Goal: Find contact information: Find contact information

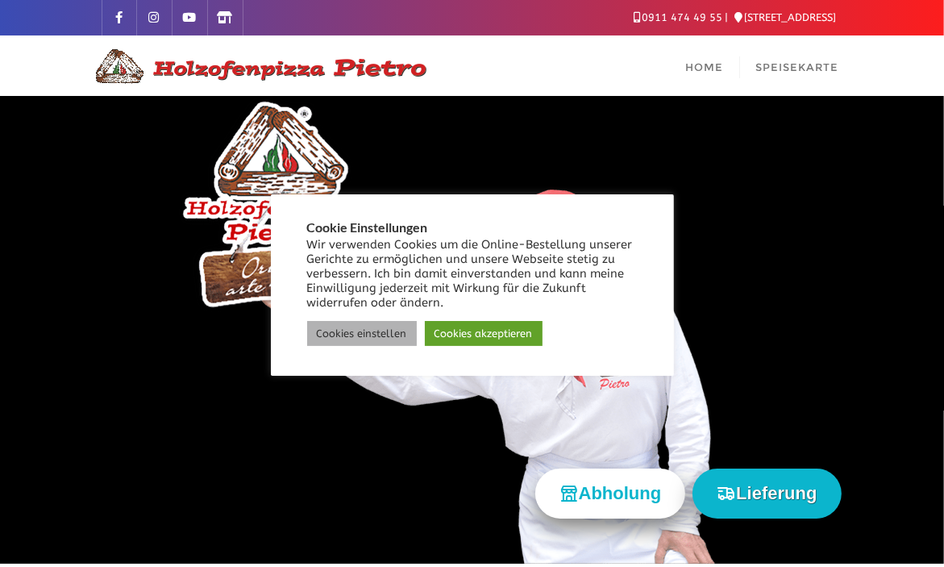
click at [341, 326] on link "Cookies einstellen" at bounding box center [362, 333] width 110 height 25
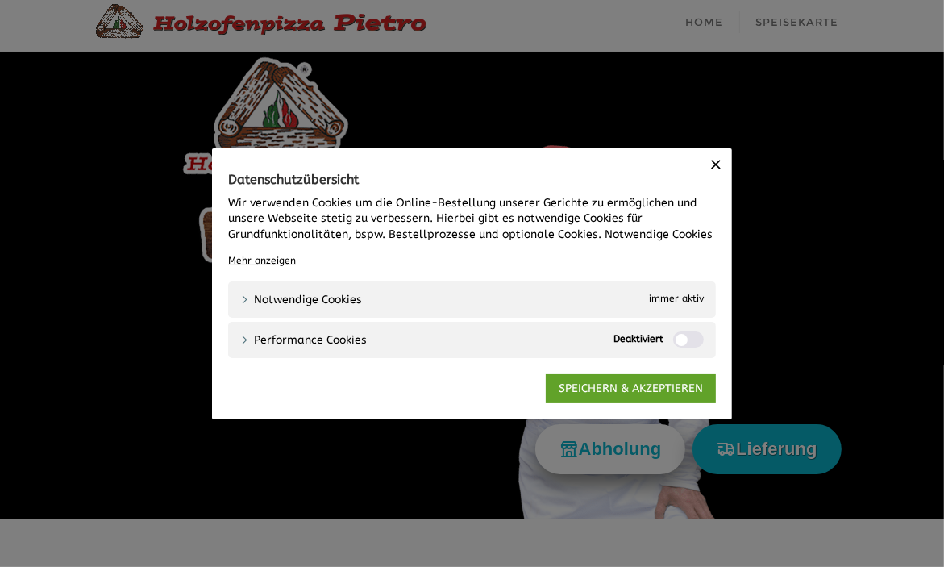
scroll to position [161, 0]
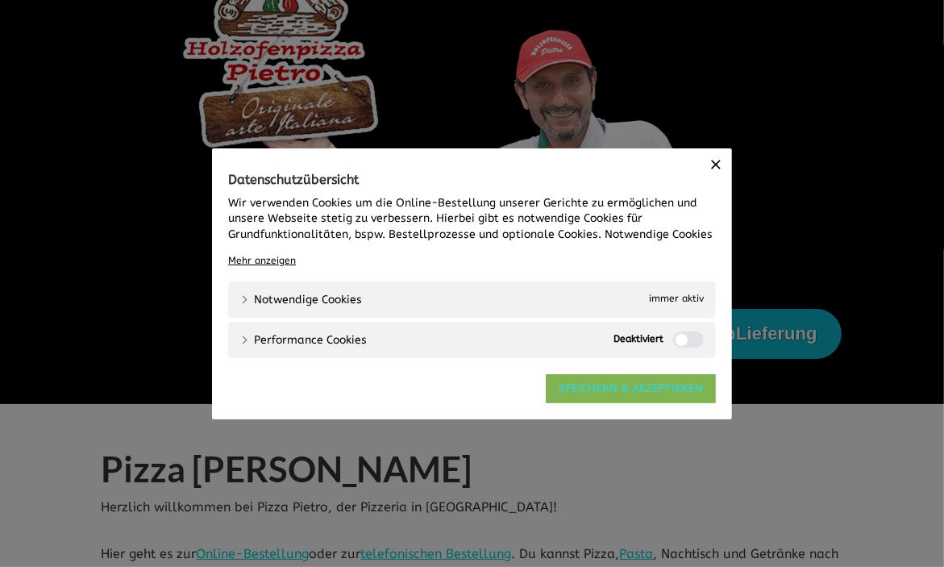
click at [581, 385] on link "SPEICHERN & AKZEPTIEREN" at bounding box center [631, 387] width 170 height 29
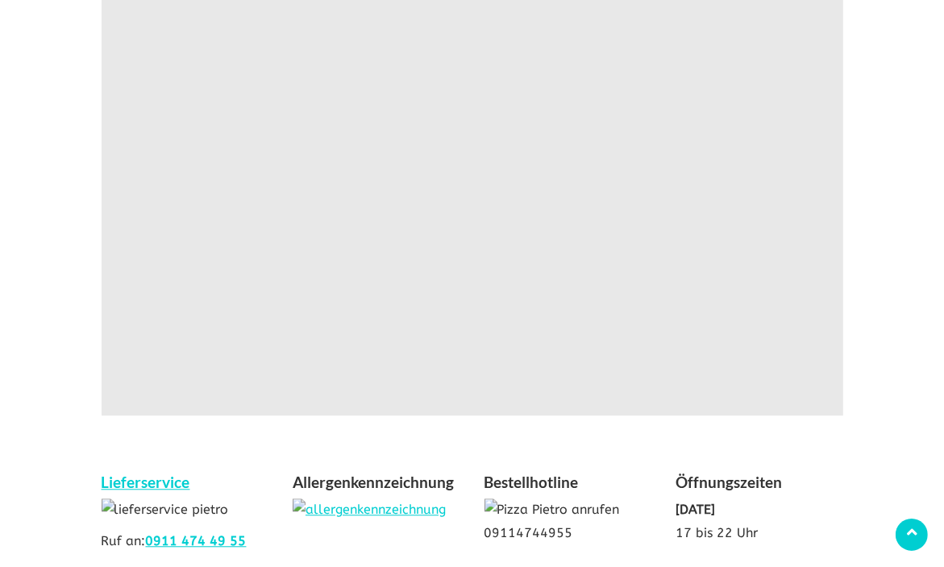
scroll to position [2903, 0]
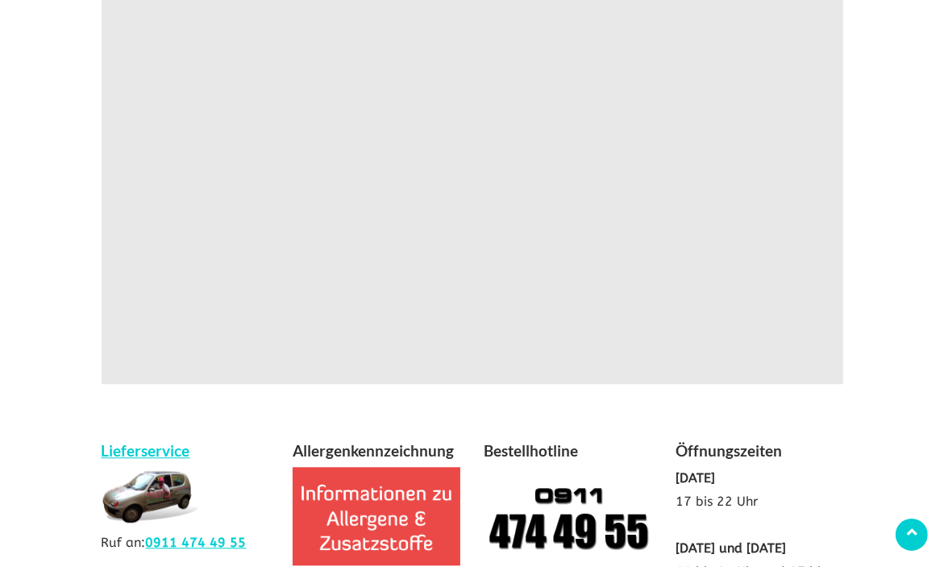
click at [163, 467] on img at bounding box center [150, 495] width 97 height 56
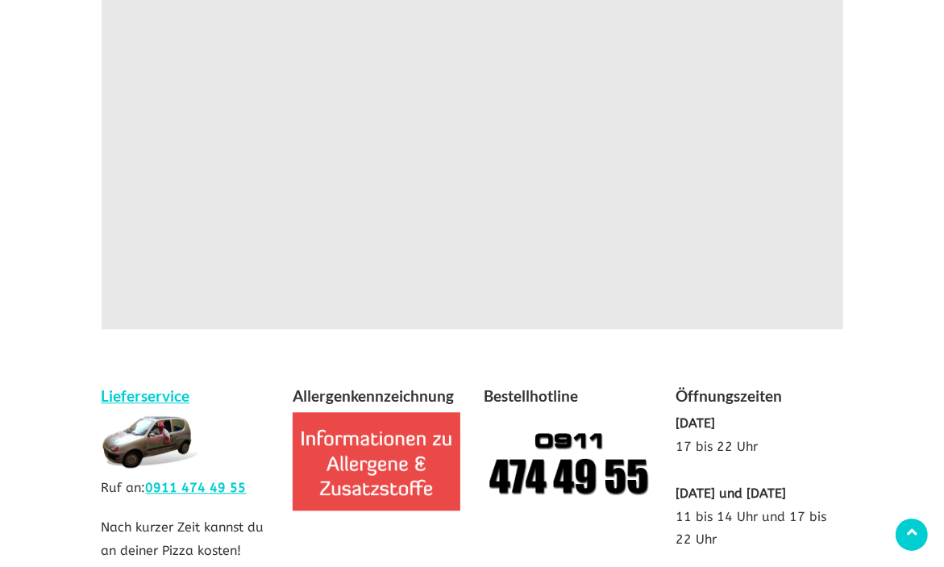
scroll to position [3065, 0]
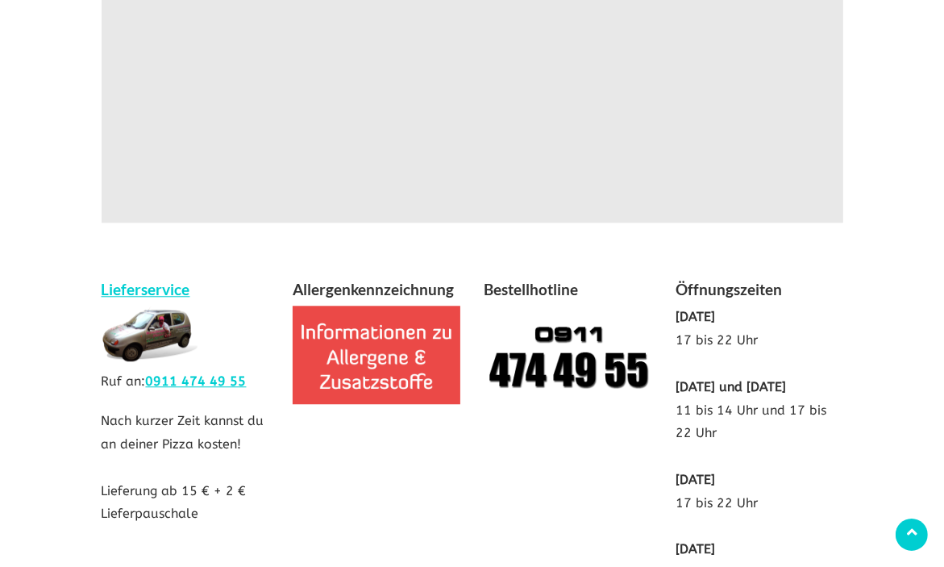
click at [156, 306] on img at bounding box center [150, 334] width 97 height 56
click at [545, 306] on img at bounding box center [569, 355] width 168 height 98
click at [540, 277] on h4 "Bestellhotline" at bounding box center [569, 291] width 168 height 29
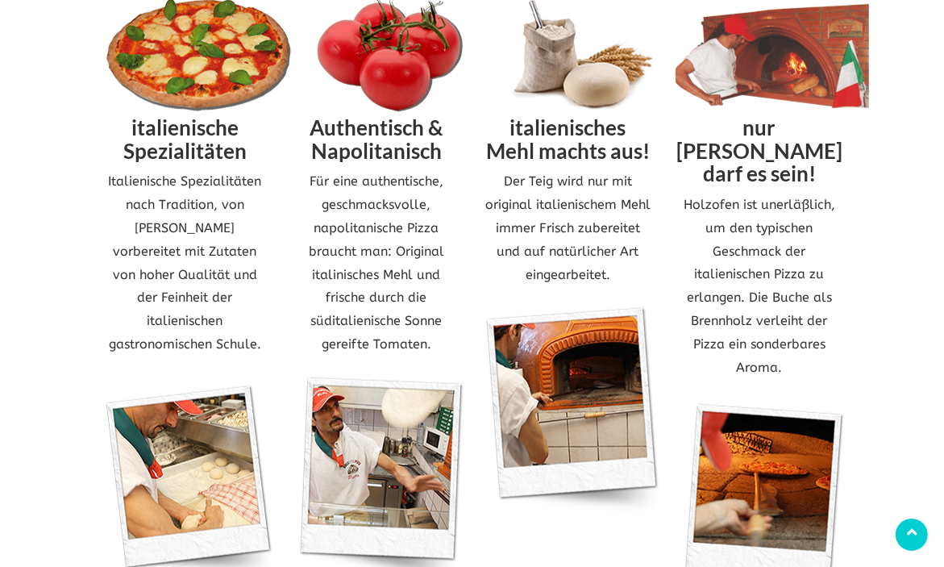
scroll to position [726, 0]
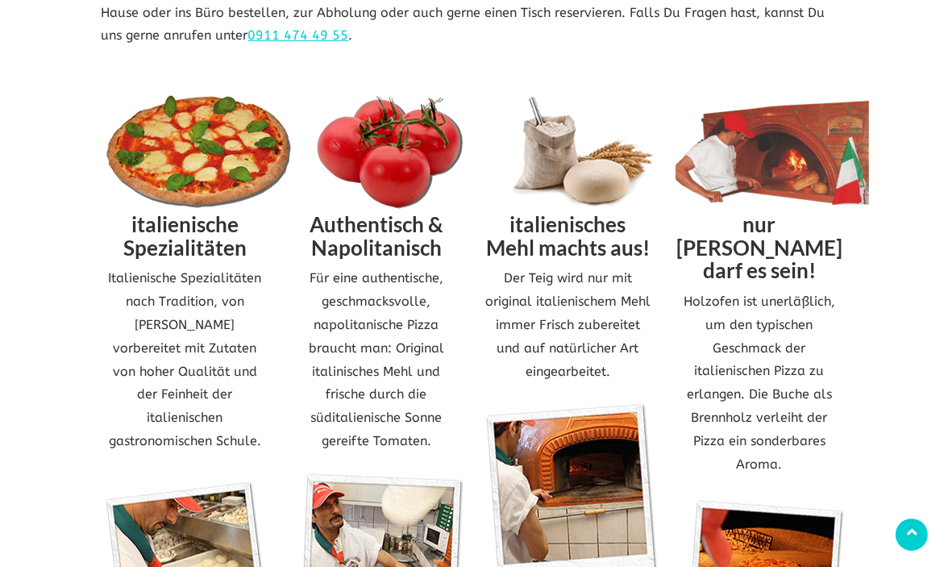
click at [245, 164] on img at bounding box center [199, 152] width 194 height 113
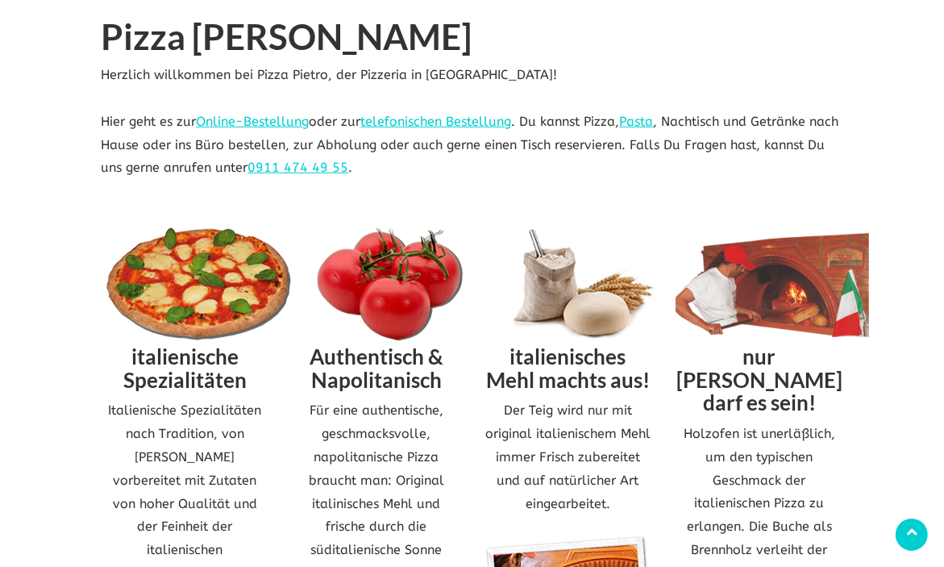
scroll to position [565, 0]
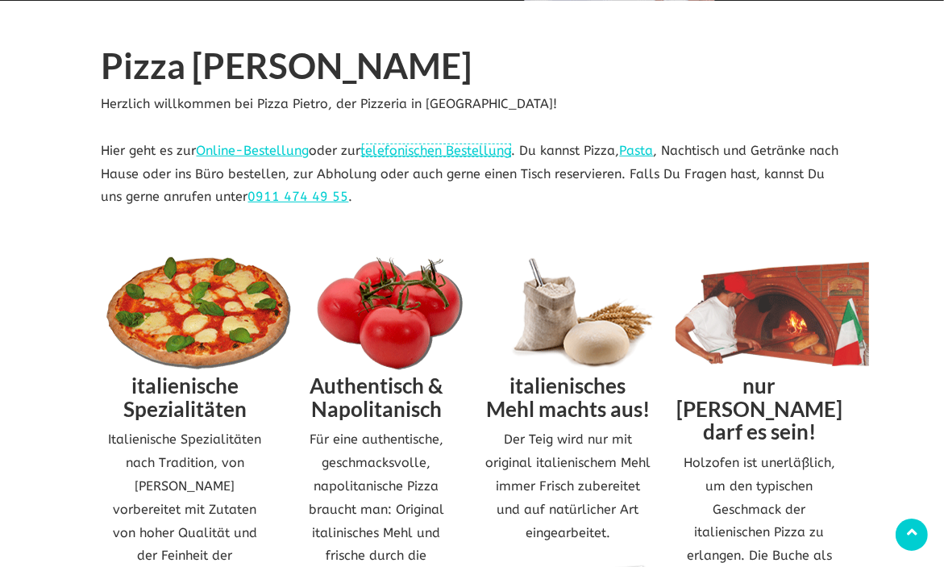
click at [498, 148] on link "telefonischen Bestellung" at bounding box center [436, 150] width 151 height 15
click at [448, 144] on link "telefonischen Bestellung" at bounding box center [436, 150] width 151 height 15
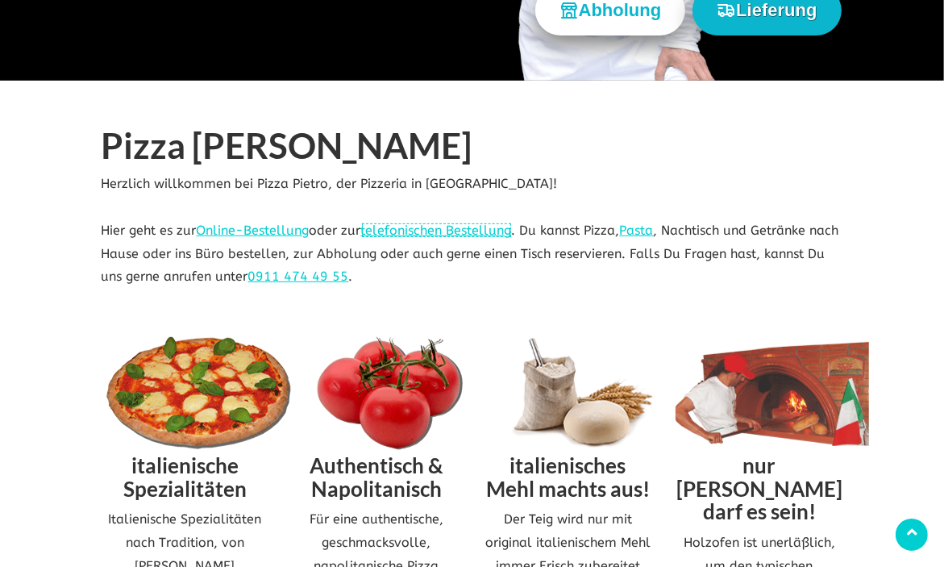
scroll to position [484, 0]
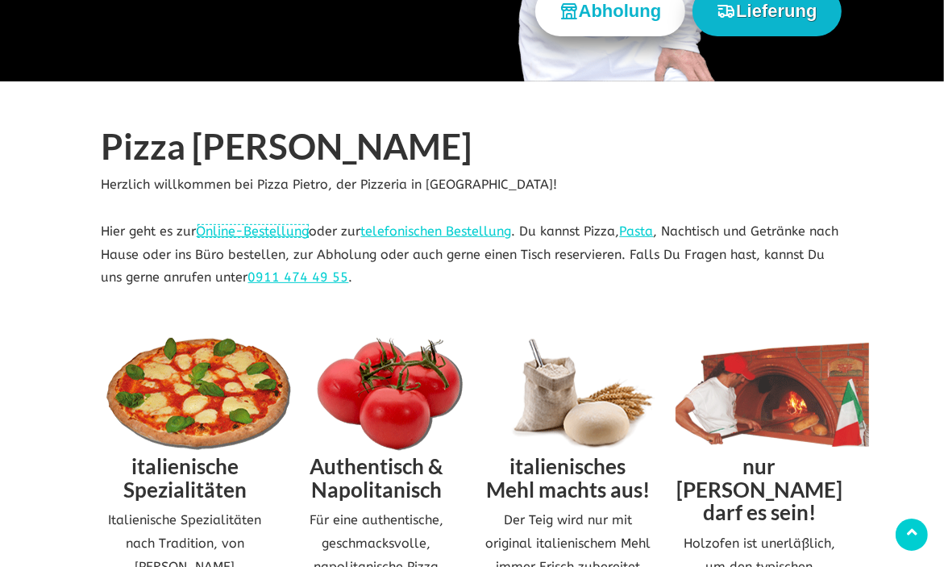
click at [231, 226] on link "Online-Bestellung" at bounding box center [253, 230] width 113 height 15
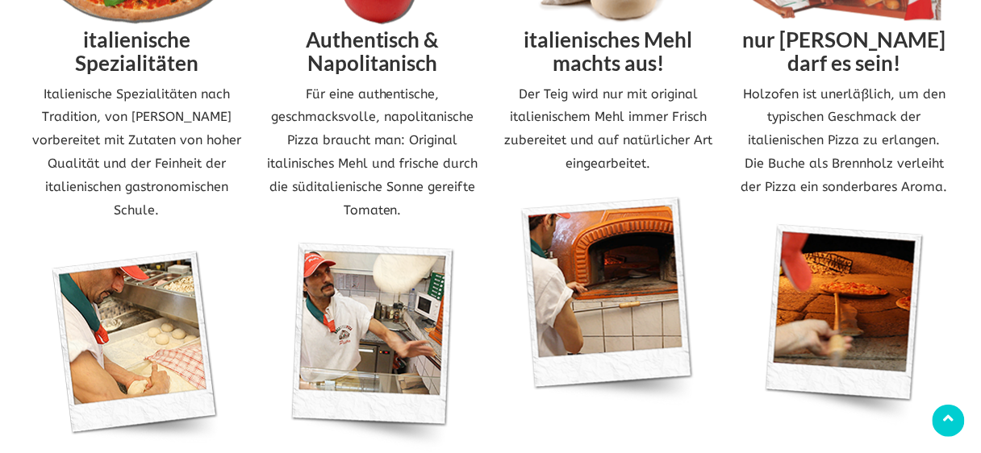
scroll to position [968, 0]
